Goal: Task Accomplishment & Management: Manage account settings

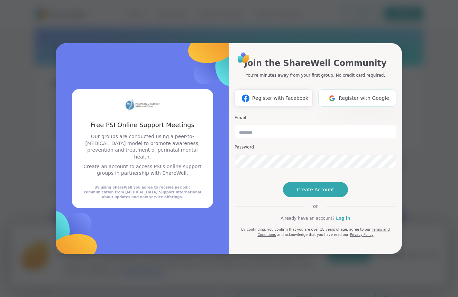
click at [338, 92] on img at bounding box center [332, 98] width 13 height 13
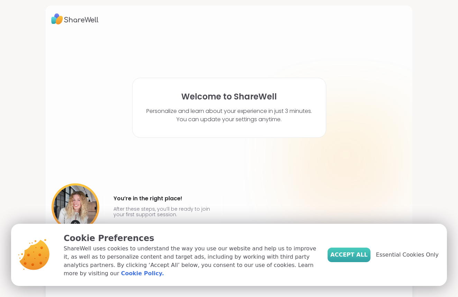
click at [353, 261] on button "Accept All" at bounding box center [349, 255] width 43 height 15
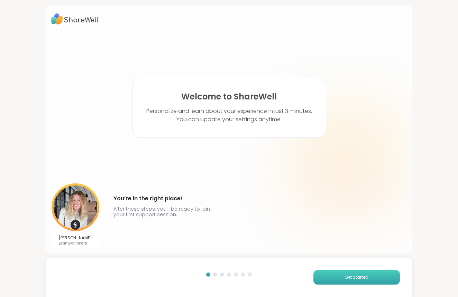
click at [339, 281] on button "Get Started" at bounding box center [356, 278] width 86 height 15
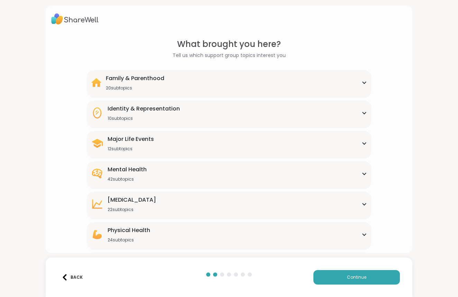
click at [149, 171] on div "Mental Health 42 subtopics" at bounding box center [229, 174] width 276 height 17
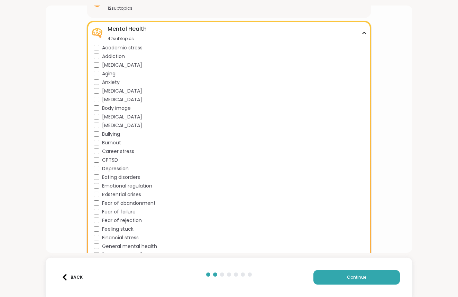
scroll to position [134, 0]
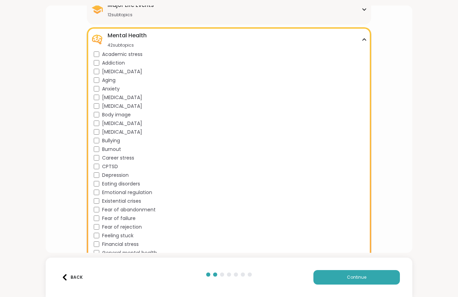
drag, startPoint x: 174, startPoint y: 37, endPoint x: 165, endPoint y: 34, distance: 10.2
click at [168, 35] on div "Mental Health 42 subtopics" at bounding box center [229, 39] width 276 height 17
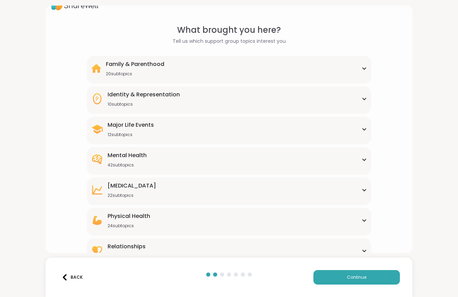
scroll to position [11, 0]
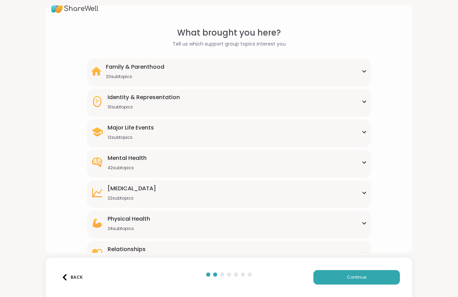
drag, startPoint x: 164, startPoint y: 63, endPoint x: 153, endPoint y: 62, distance: 11.8
click at [162, 62] on div "Family & Parenthood 20 subtopics Adoption Adoption post-placement Attachment is…" at bounding box center [229, 73] width 284 height 28
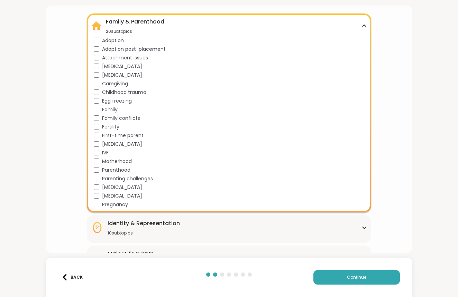
scroll to position [60, 0]
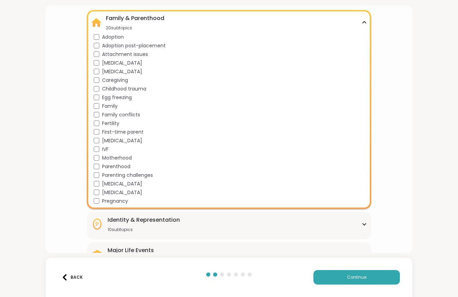
click at [110, 204] on span "Pregnancy" at bounding box center [115, 201] width 26 height 7
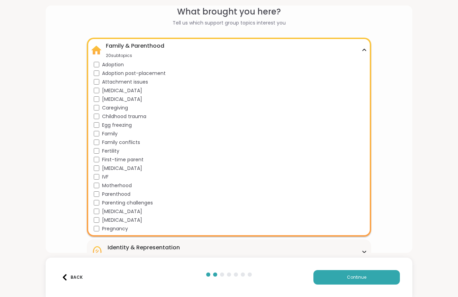
scroll to position [30, 0]
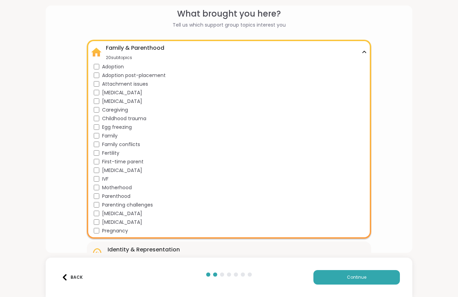
click at [121, 159] on span "First-time parent" at bounding box center [123, 161] width 42 height 7
click at [113, 189] on span "Motherhood" at bounding box center [117, 187] width 30 height 7
click at [266, 65] on div "Adoption" at bounding box center [230, 66] width 273 height 7
click at [263, 65] on div "Adoption" at bounding box center [230, 66] width 273 height 7
click at [352, 48] on div "Family & Parenthood 20 subtopics" at bounding box center [229, 52] width 276 height 17
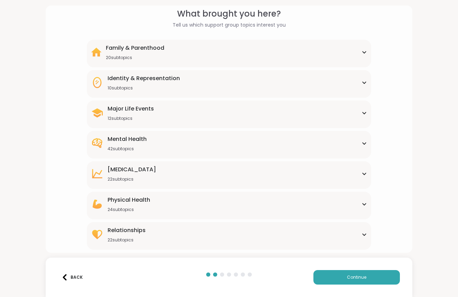
click at [245, 243] on div "Relationships 22 subtopics" at bounding box center [229, 235] width 276 height 17
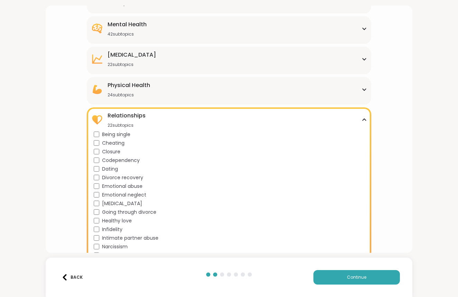
scroll to position [153, 0]
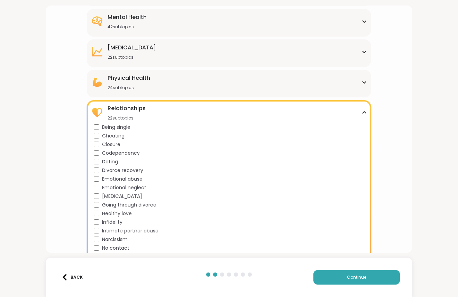
click at [114, 129] on span "Being single" at bounding box center [116, 127] width 28 height 7
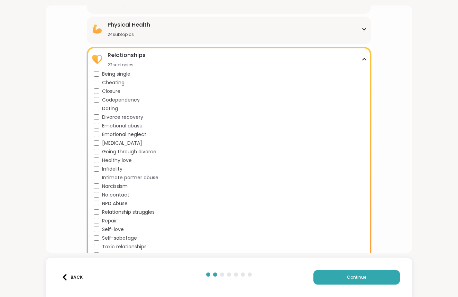
scroll to position [212, 0]
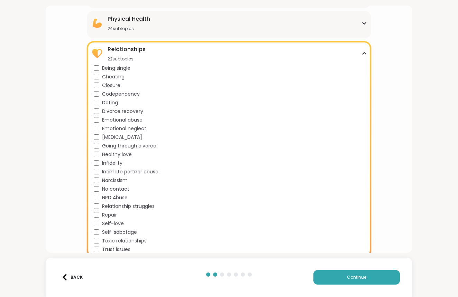
click at [112, 117] on span "Emotional abuse" at bounding box center [122, 120] width 40 height 7
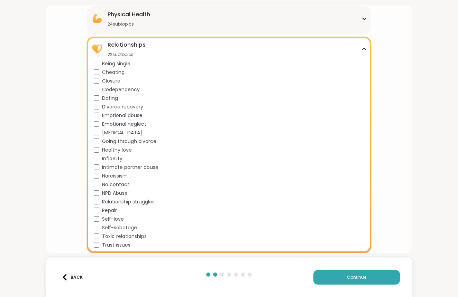
scroll to position [0, 0]
click at [100, 176] on div "Narcissism" at bounding box center [230, 176] width 273 height 7
click at [104, 132] on span "[MEDICAL_DATA]" at bounding box center [122, 132] width 40 height 7
click at [350, 278] on span "Continue" at bounding box center [356, 278] width 19 height 6
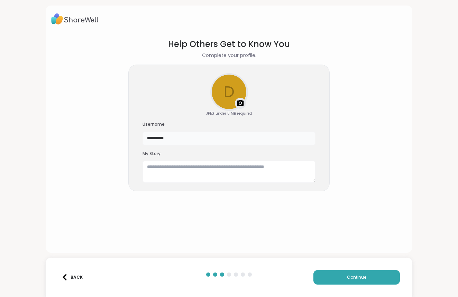
drag, startPoint x: 196, startPoint y: 139, endPoint x: 115, endPoint y: 117, distance: 84.4
click at [115, 117] on section "**********" at bounding box center [228, 140] width 355 height 215
type input "*"
type input "**********"
click at [245, 101] on div at bounding box center [240, 103] width 11 height 11
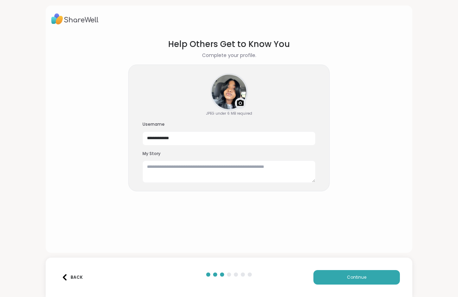
click at [297, 183] on div "**********" at bounding box center [228, 128] width 201 height 127
click at [287, 169] on textarea at bounding box center [229, 172] width 173 height 22
type textarea "*"
click at [189, 167] on textarea "**********" at bounding box center [229, 172] width 173 height 22
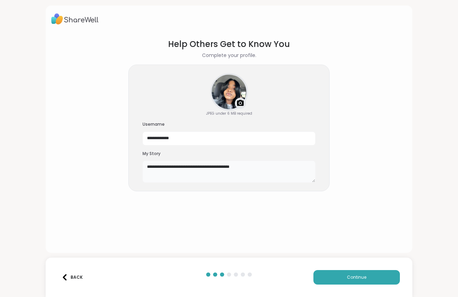
click at [159, 167] on textarea "**********" at bounding box center [229, 172] width 173 height 22
click at [291, 170] on textarea "**********" at bounding box center [229, 172] width 173 height 22
type textarea "**********"
click at [342, 281] on button "Continue" at bounding box center [356, 278] width 86 height 15
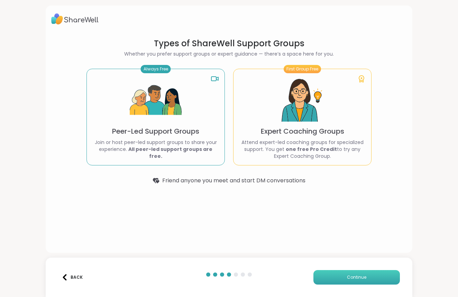
click at [342, 281] on button "Continue" at bounding box center [356, 278] width 86 height 15
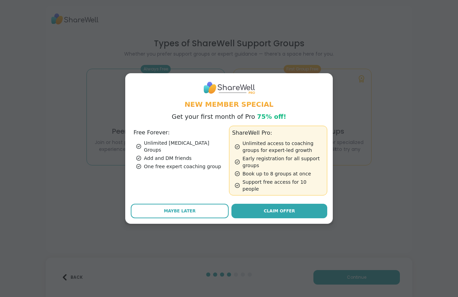
drag, startPoint x: 212, startPoint y: 203, endPoint x: 200, endPoint y: 157, distance: 47.0
click at [199, 157] on div "New Member Special Get your first month of Pro 75% off! Free Forever: Unlimited…" at bounding box center [229, 148] width 208 height 150
click at [200, 158] on ul "Unlimited [MEDICAL_DATA] Groups Add and DM friends One free expert coaching gro…" at bounding box center [180, 155] width 93 height 30
click at [199, 204] on button "Maybe Later" at bounding box center [180, 211] width 98 height 15
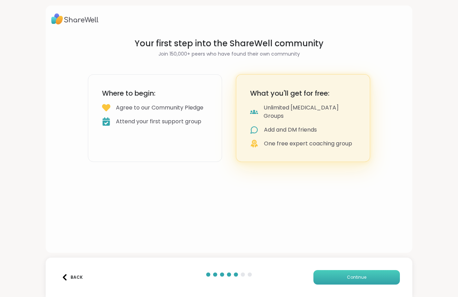
click at [320, 281] on button "Continue" at bounding box center [356, 278] width 86 height 15
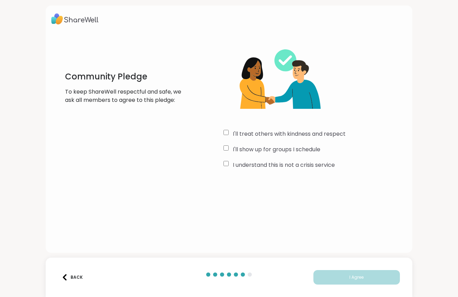
click at [295, 146] on div "Community Pledge To keep ShareWell respectful and safe, we ask all members to a…" at bounding box center [229, 148] width 458 height 297
click at [223, 129] on div "I'll treat others with kindness and respect I'll show up for groups I schedule …" at bounding box center [314, 104] width 183 height 133
click at [328, 281] on button "I Agree" at bounding box center [356, 278] width 86 height 15
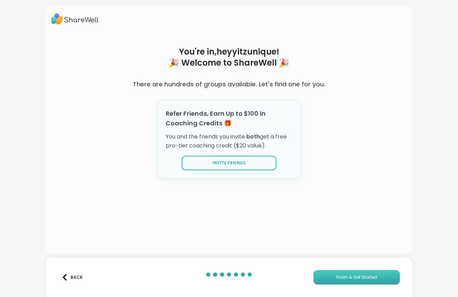
click at [342, 278] on span "Finish & Get Started" at bounding box center [356, 278] width 41 height 6
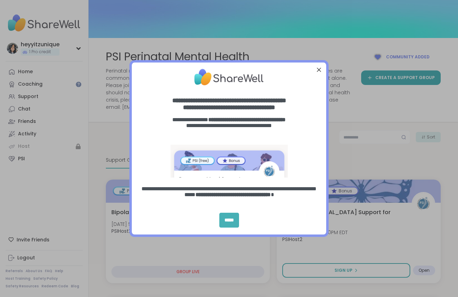
click at [236, 218] on div "*****" at bounding box center [229, 220] width 20 height 15
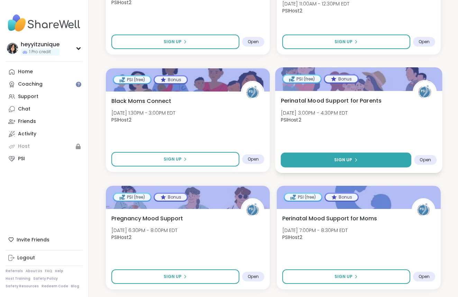
scroll to position [348, 0]
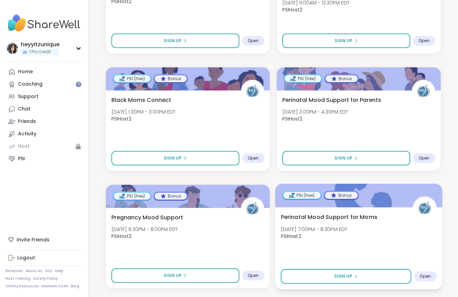
drag, startPoint x: 224, startPoint y: 275, endPoint x: 277, endPoint y: 280, distance: 53.2
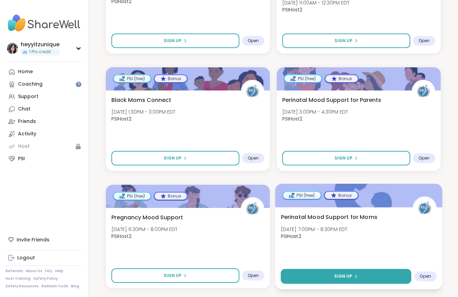
click at [296, 273] on button "Sign Up" at bounding box center [346, 276] width 130 height 15
select select "**"
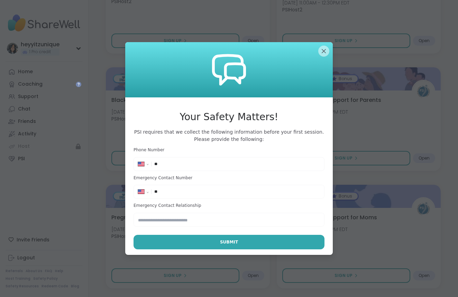
click at [231, 171] on div "**********" at bounding box center [229, 164] width 191 height 14
click at [231, 168] on div "**********" at bounding box center [228, 164] width 187 height 10
type input "**********"
click at [162, 223] on input "text" at bounding box center [229, 220] width 191 height 14
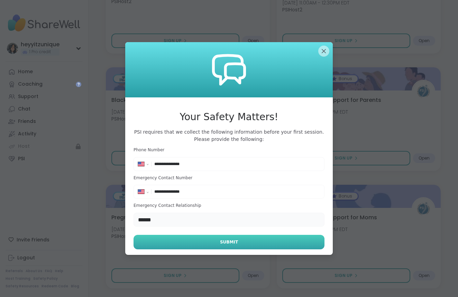
type input "******"
click at [153, 237] on button "Submit" at bounding box center [229, 242] width 191 height 15
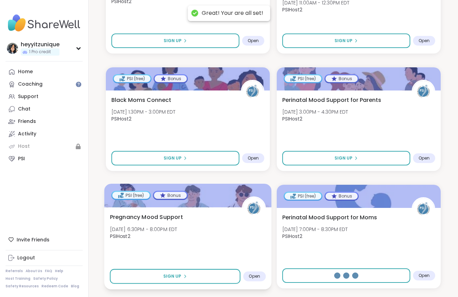
select select "**"
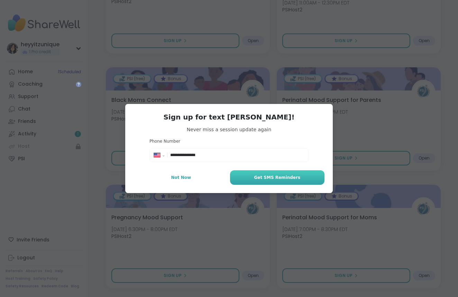
click at [244, 178] on button "Get SMS Reminders" at bounding box center [277, 178] width 94 height 15
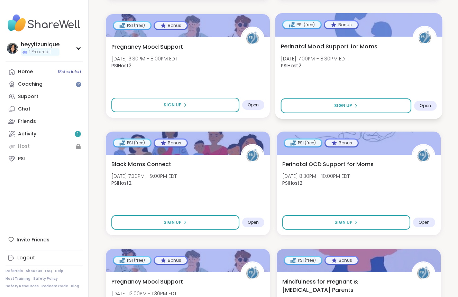
scroll to position [524, 0]
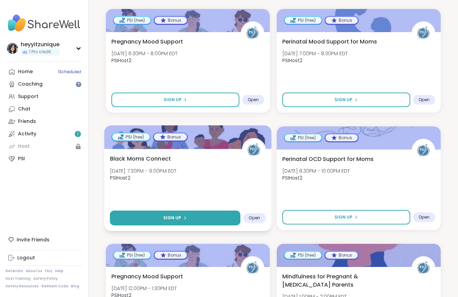
click at [183, 216] on icon at bounding box center [185, 218] width 4 height 4
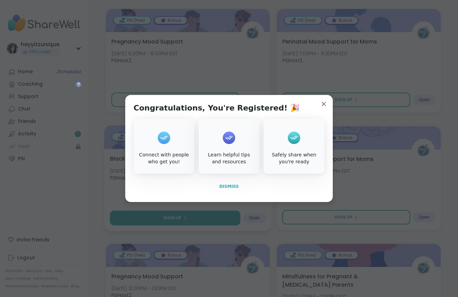
click at [234, 190] on span "Dismiss" at bounding box center [228, 187] width 19 height 6
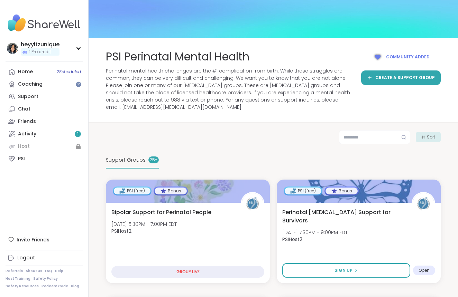
scroll to position [0, 0]
click at [56, 53] on div "1 Pro credit" at bounding box center [40, 51] width 39 height 7
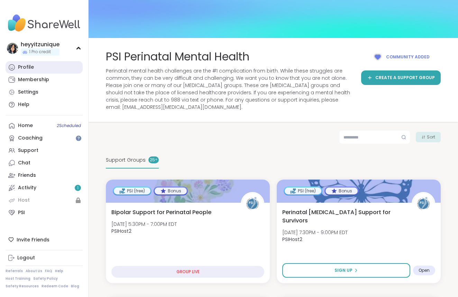
click at [47, 62] on link "Profile" at bounding box center [44, 67] width 77 height 12
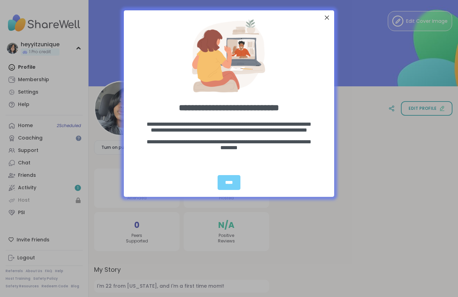
click at [326, 19] on div "Close Step" at bounding box center [326, 17] width 9 height 9
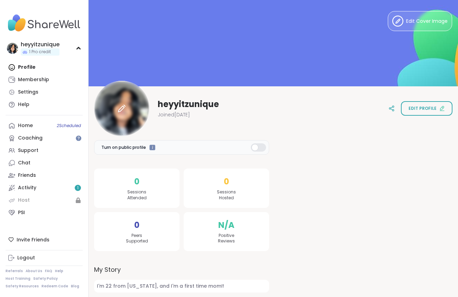
click at [140, 108] on div at bounding box center [121, 108] width 55 height 55
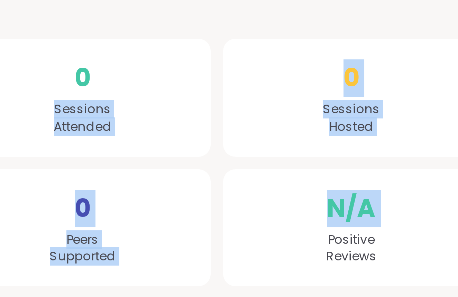
drag, startPoint x: 57, startPoint y: 32, endPoint x: 77, endPoint y: 81, distance: 53.1
click at [94, 168] on div "0 Sessions Attended 0 Peers Supported 0 Sessions Hosted N/A Positive Reviews" at bounding box center [181, 209] width 175 height 83
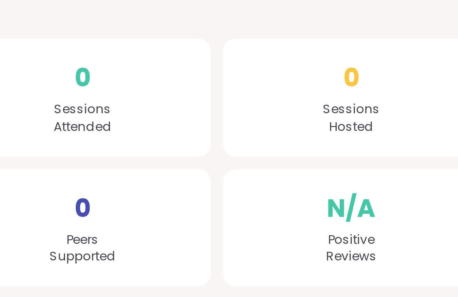
click at [94, 168] on div "0 Sessions Attended" at bounding box center [136, 187] width 85 height 39
drag, startPoint x: 71, startPoint y: 22, endPoint x: 60, endPoint y: 36, distance: 17.7
click at [94, 168] on div "0 Sessions Attended 0 Peers Supported 0 Sessions Hosted N/A Positive Reviews" at bounding box center [181, 209] width 175 height 83
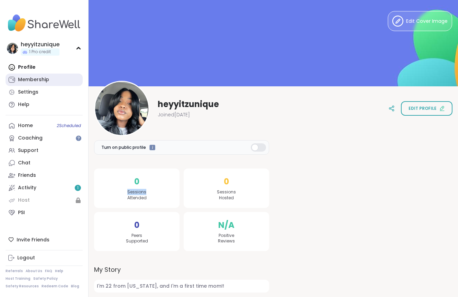
click at [57, 79] on link "Membership" at bounding box center [44, 80] width 77 height 12
